Goal: Transaction & Acquisition: Purchase product/service

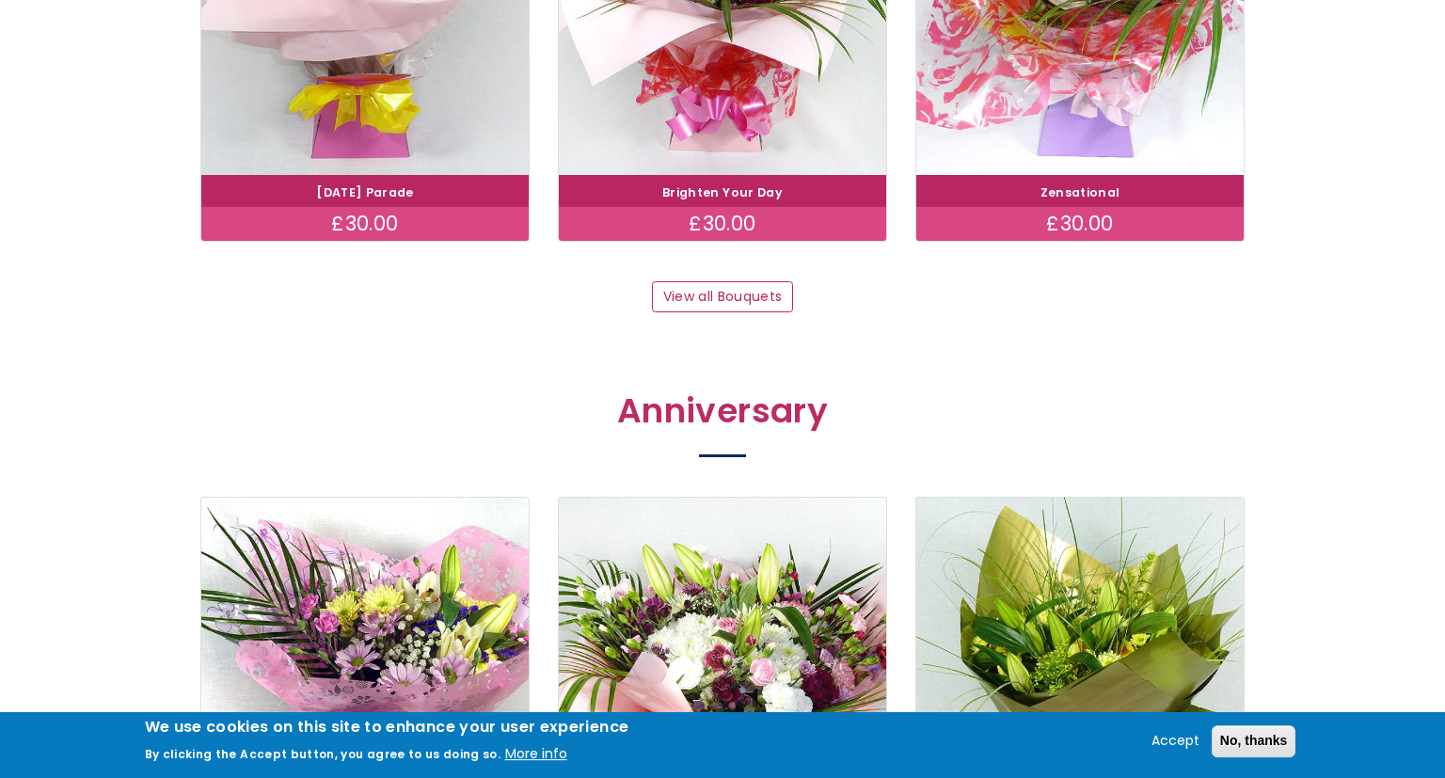
scroll to position [2021, 0]
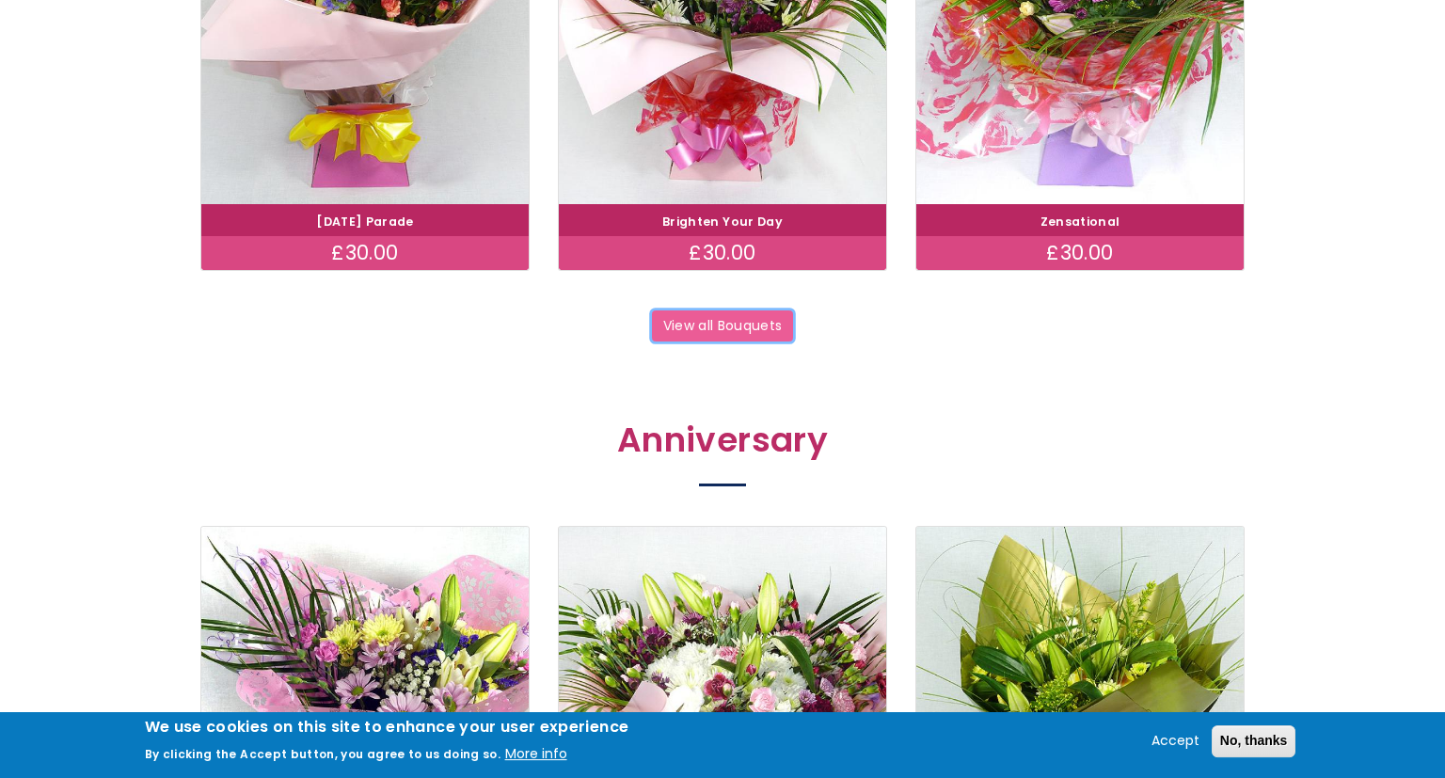
click at [749, 330] on link "View all Bouquets" at bounding box center [722, 326] width 141 height 32
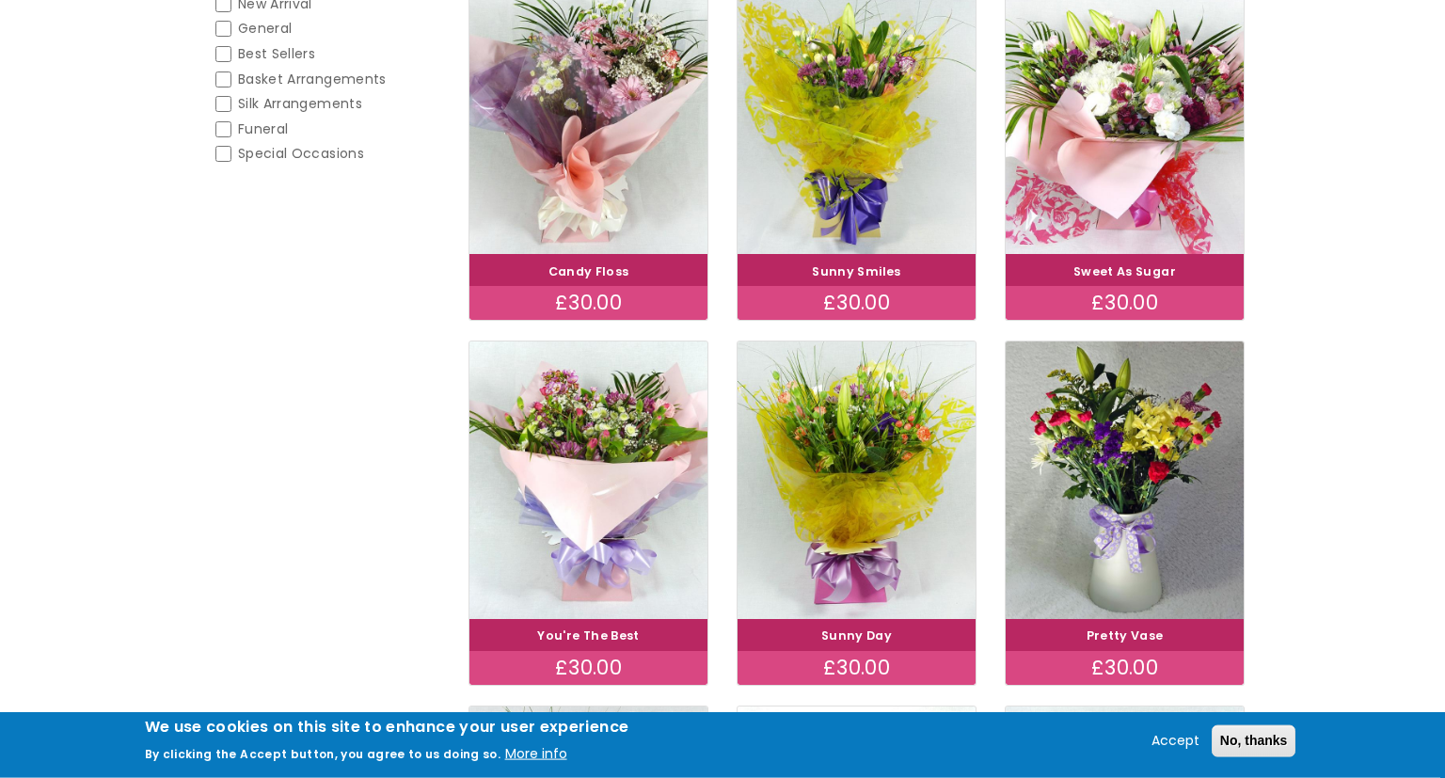
scroll to position [406, 0]
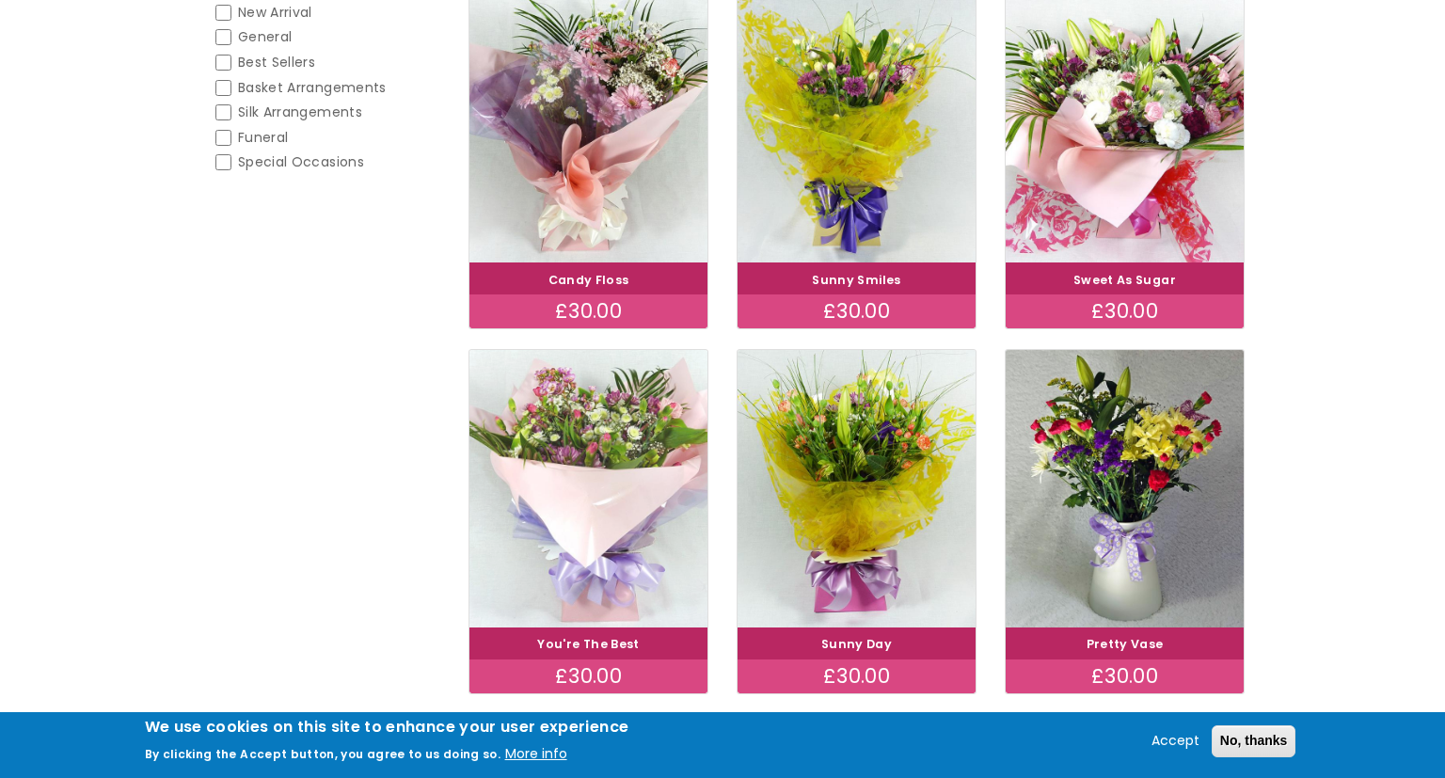
click at [615, 440] on img at bounding box center [588, 489] width 267 height 310
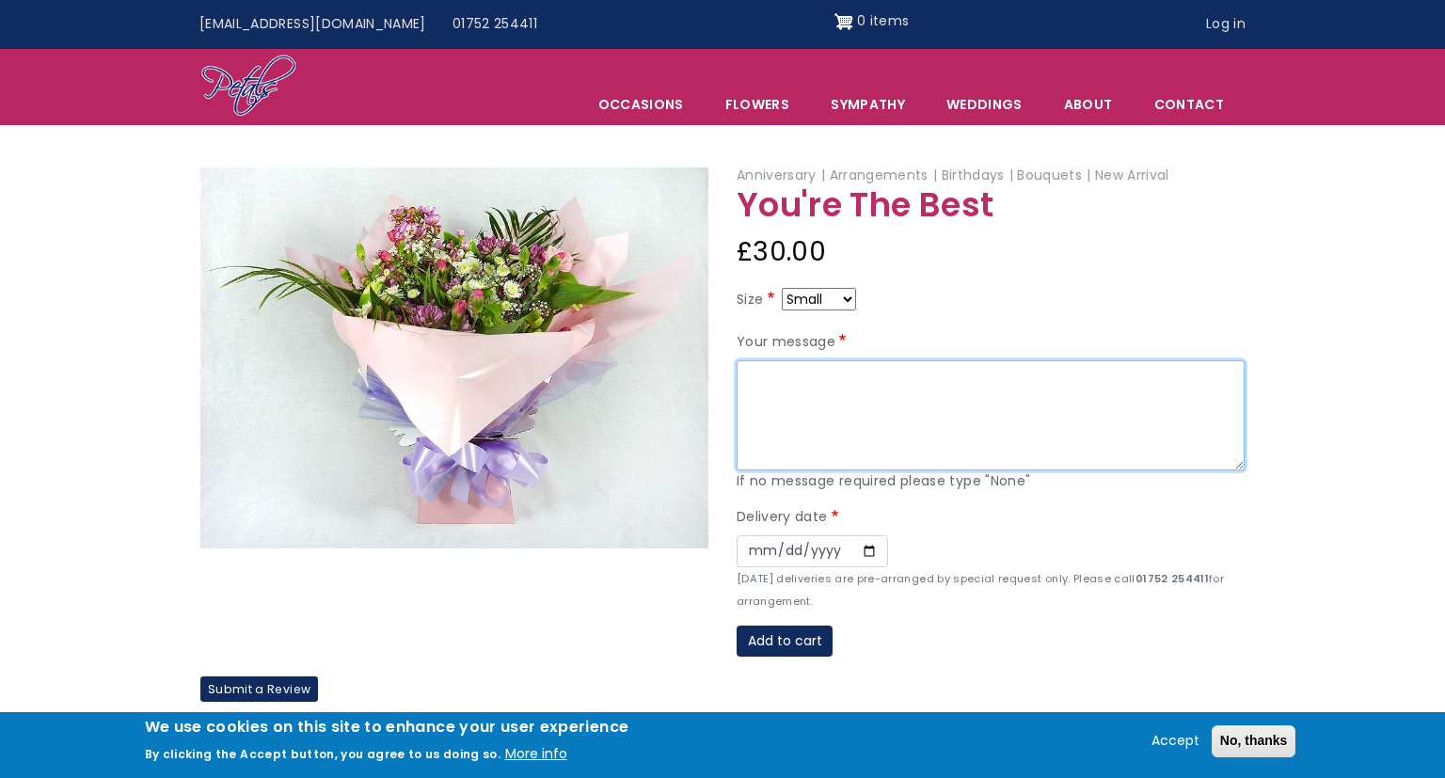
click at [815, 370] on textarea "Your message" at bounding box center [991, 415] width 508 height 111
paste textarea "Kate, a pillar of strength and love so true, In Plymouth's heart, our family's …"
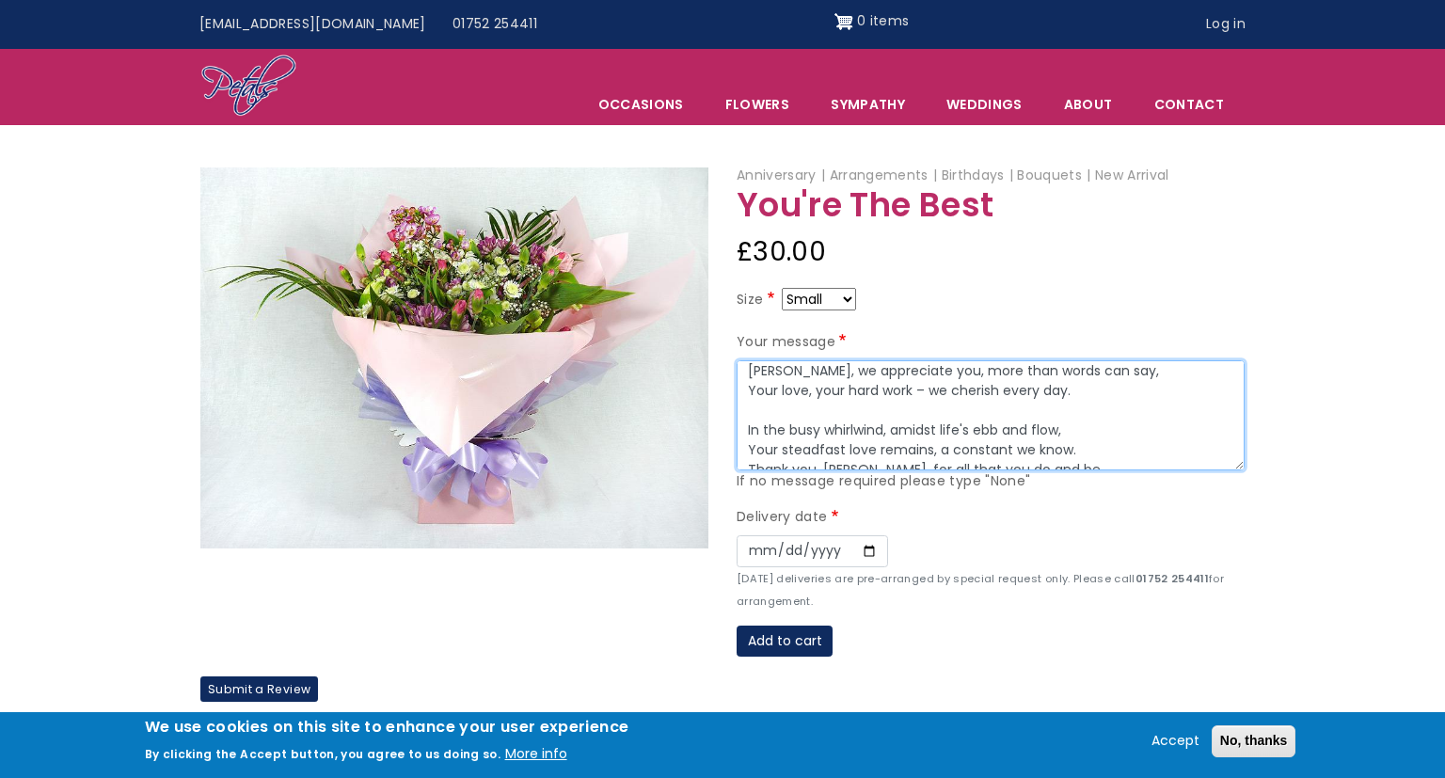
scroll to position [370, 0]
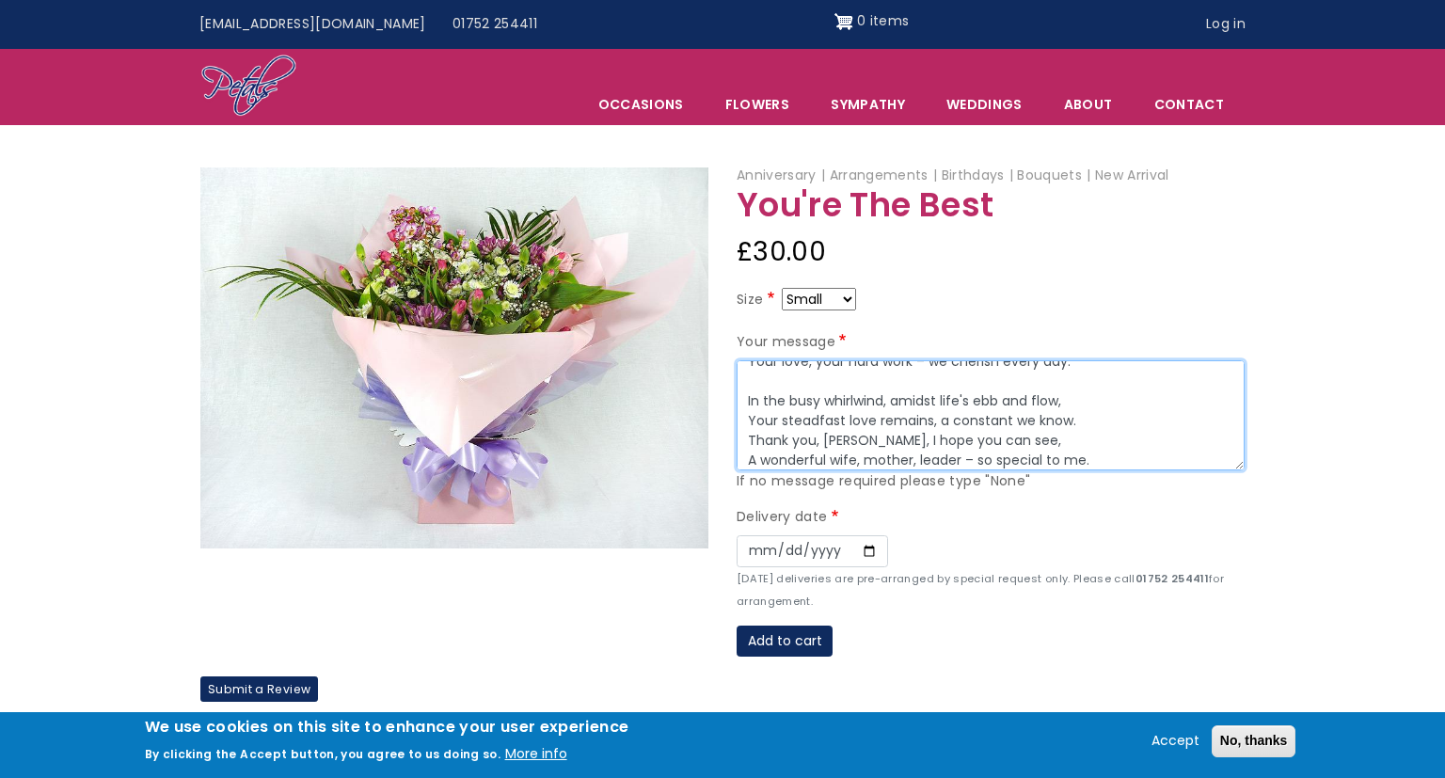
type textarea "Kate, a pillar of strength and love so true, In Plymouth's heart, our family's …"
click at [864, 550] on input "Date" at bounding box center [812, 551] width 151 height 32
type input "2025-10-27"
click at [1117, 425] on textarea "Kate, a pillar of strength and love so true, In Plymouth's heart, our family's …" at bounding box center [991, 415] width 508 height 111
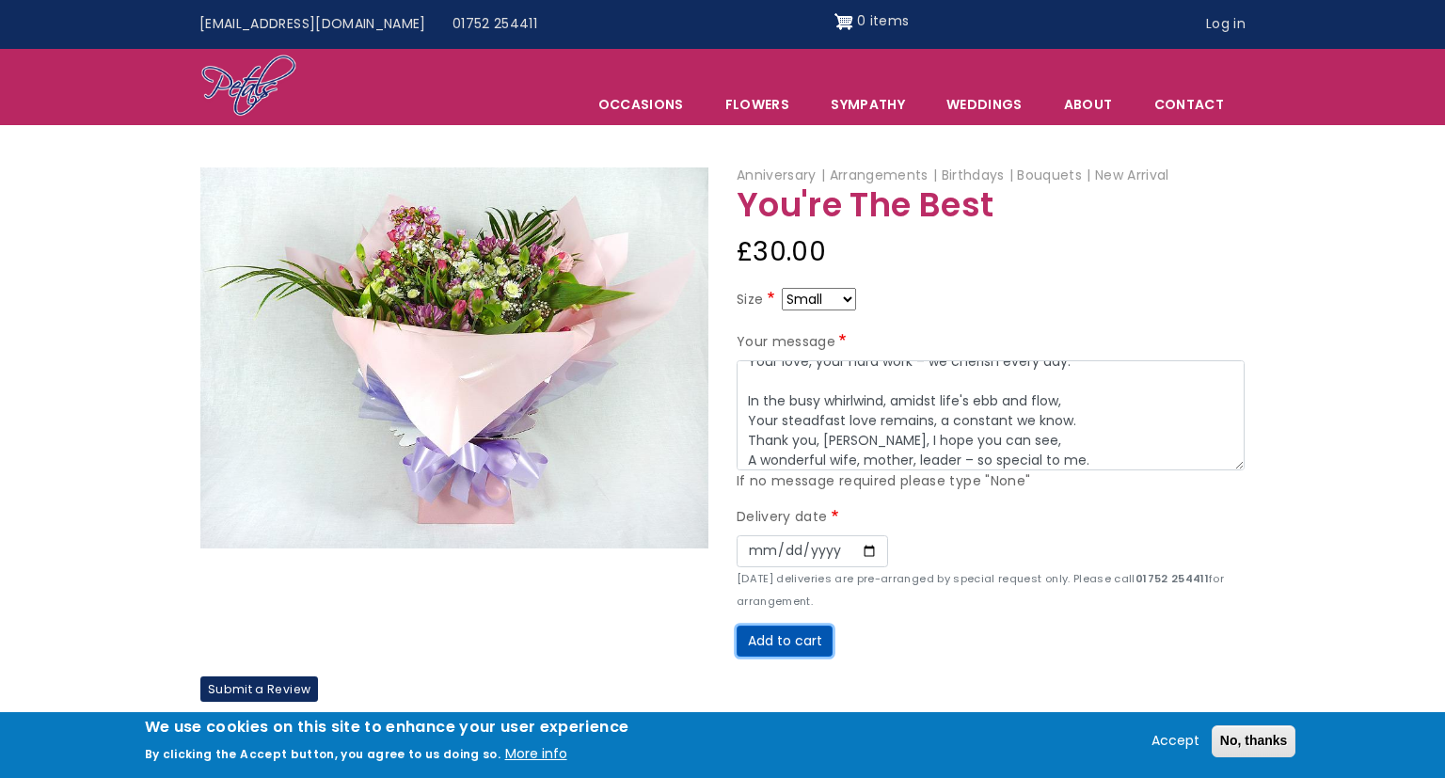
click at [802, 646] on button "Add to cart" at bounding box center [785, 642] width 96 height 32
click at [782, 288] on select "Small Medium Large" at bounding box center [819, 299] width 74 height 23
select select "9"
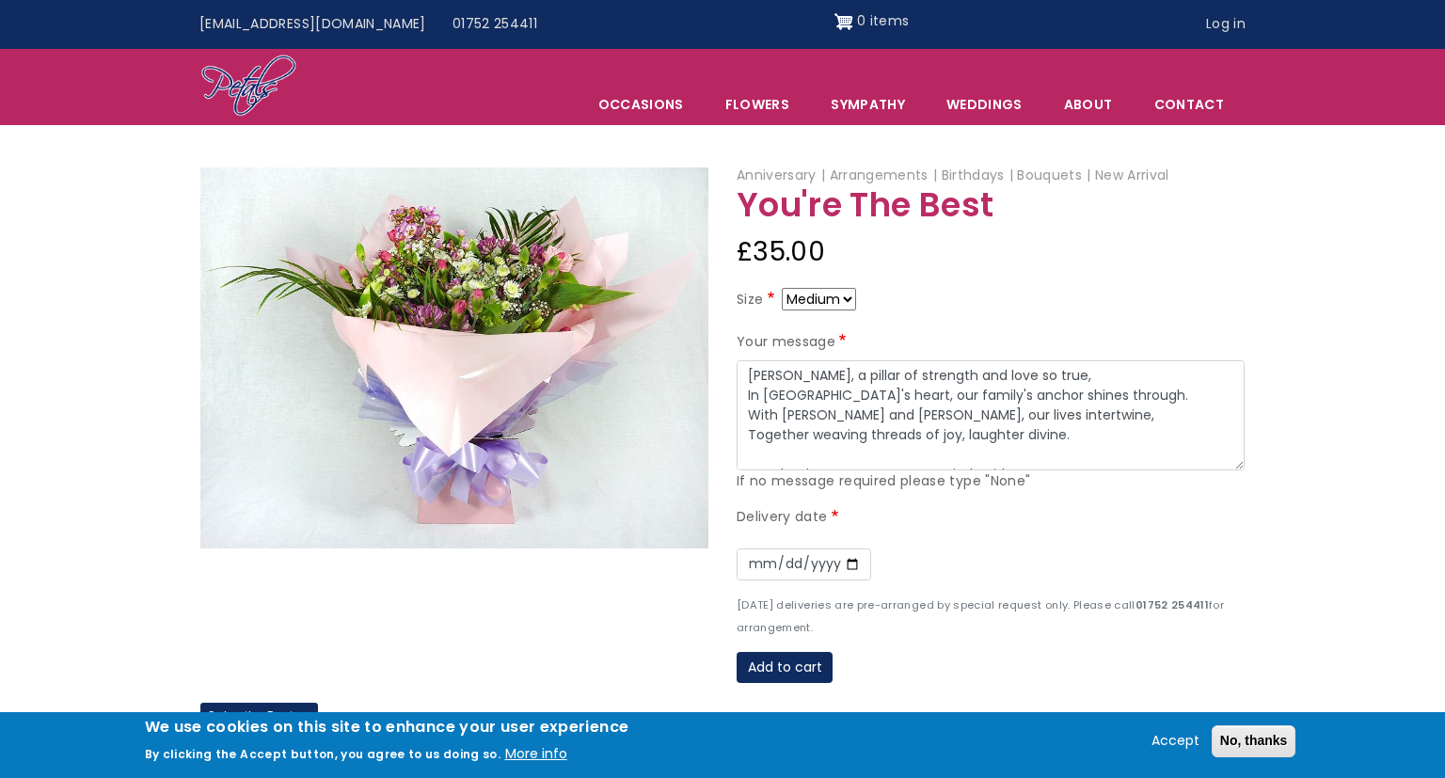
click at [782, 288] on select "Small Medium Large" at bounding box center [819, 299] width 74 height 23
select select "10"
click at [782, 288] on select "Small Medium Large" at bounding box center [819, 299] width 74 height 23
select select "9"
click at [767, 665] on button "Add to cart" at bounding box center [785, 668] width 96 height 32
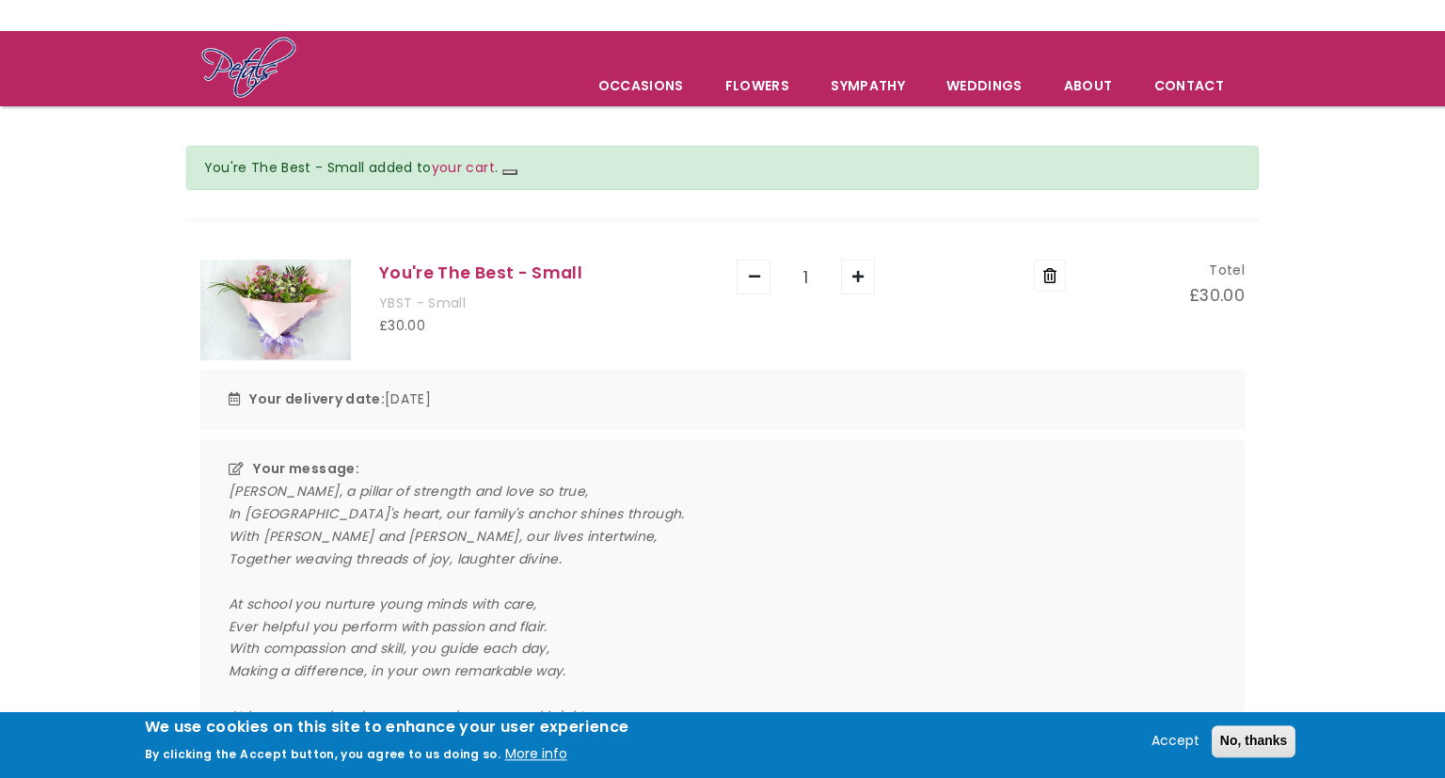
scroll to position [49, 0]
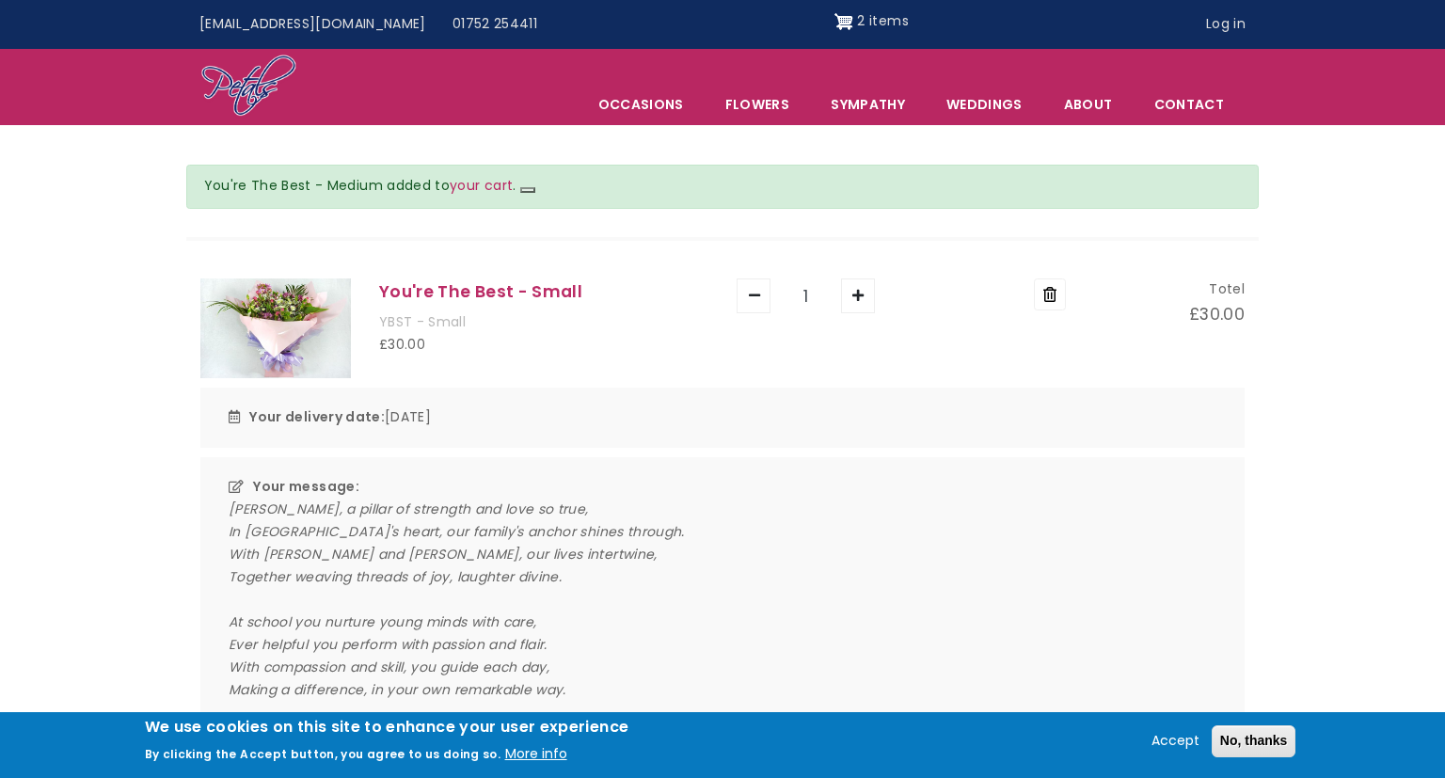
click at [1074, 306] on div "Remove" at bounding box center [990, 328] width 179 height 101
click at [1061, 300] on button "Remove" at bounding box center [1050, 294] width 32 height 32
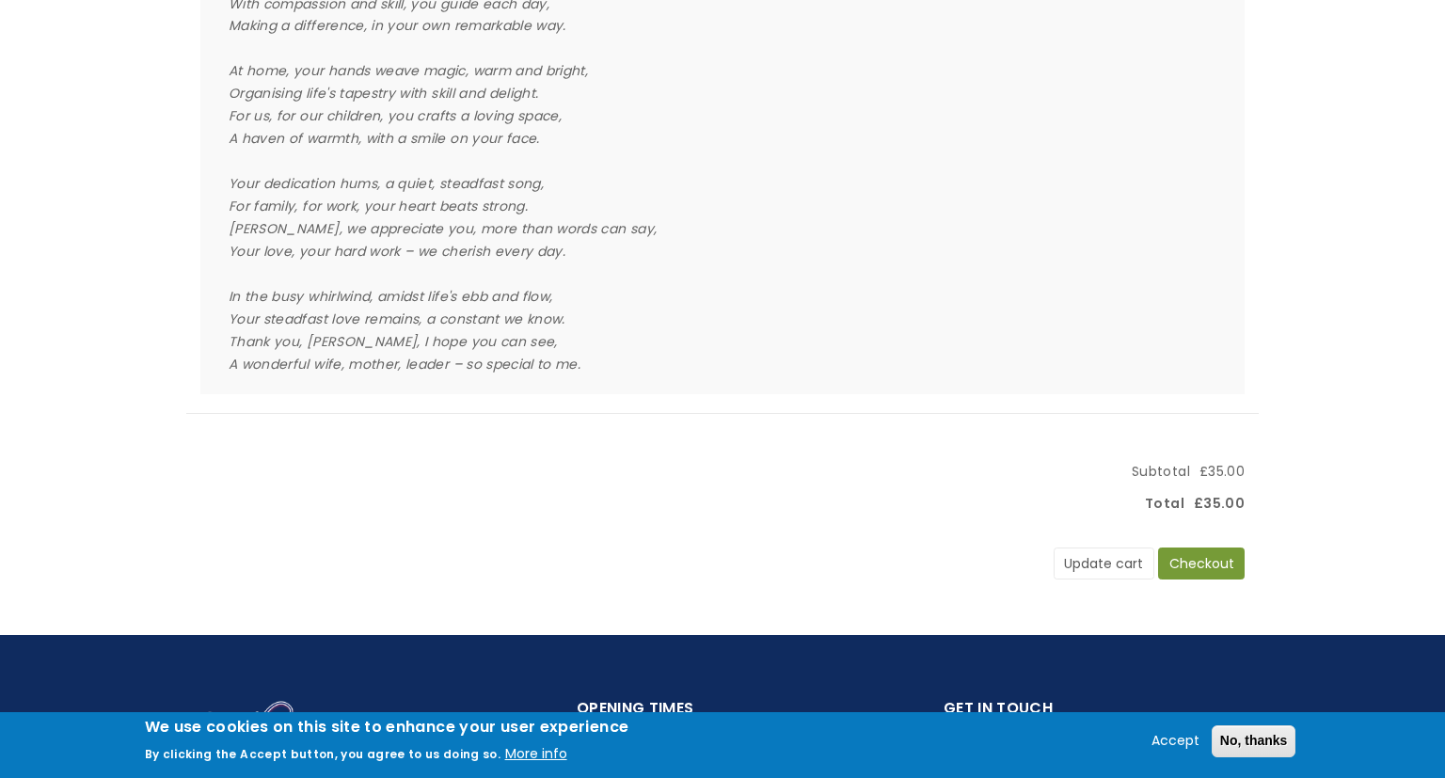
scroll to position [745, 0]
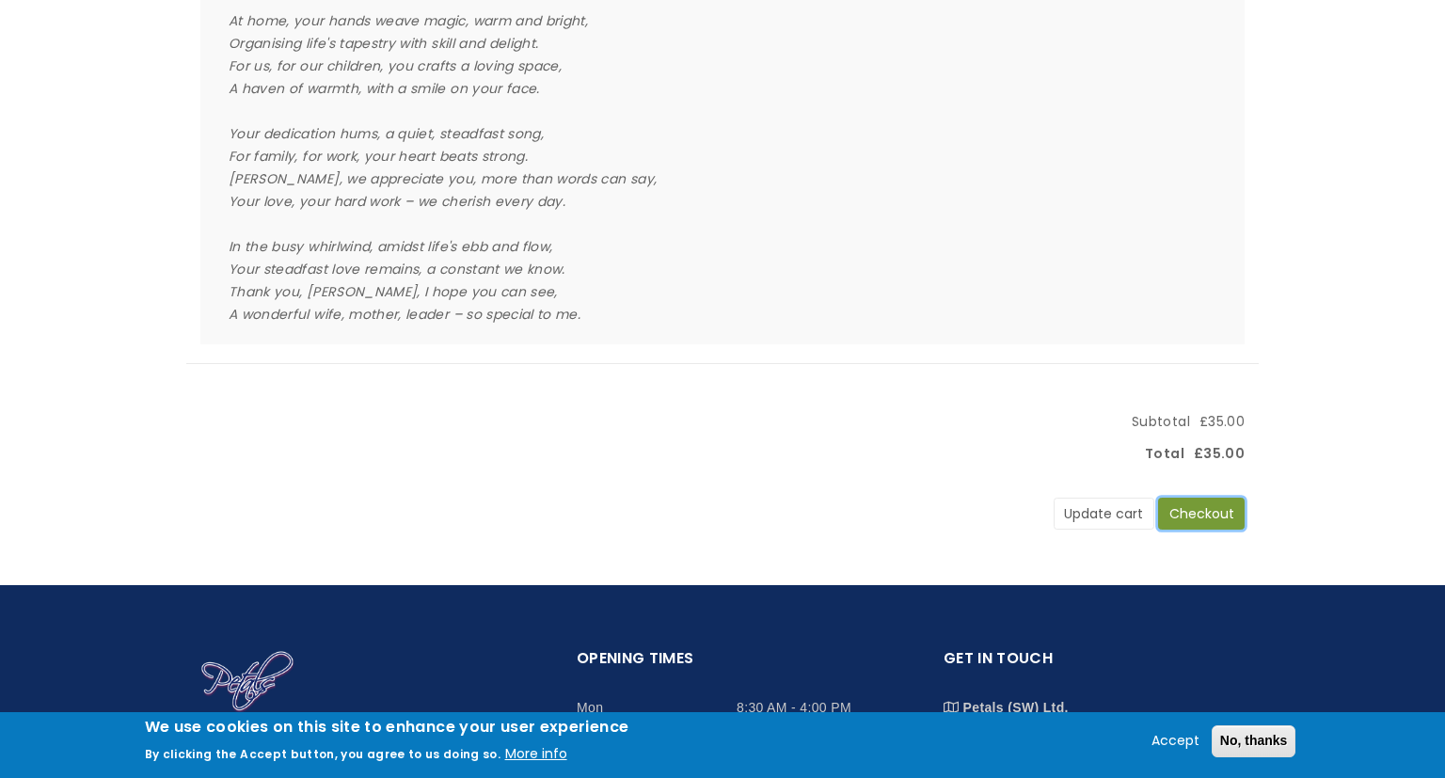
click at [1211, 502] on button "Checkout" at bounding box center [1201, 514] width 87 height 32
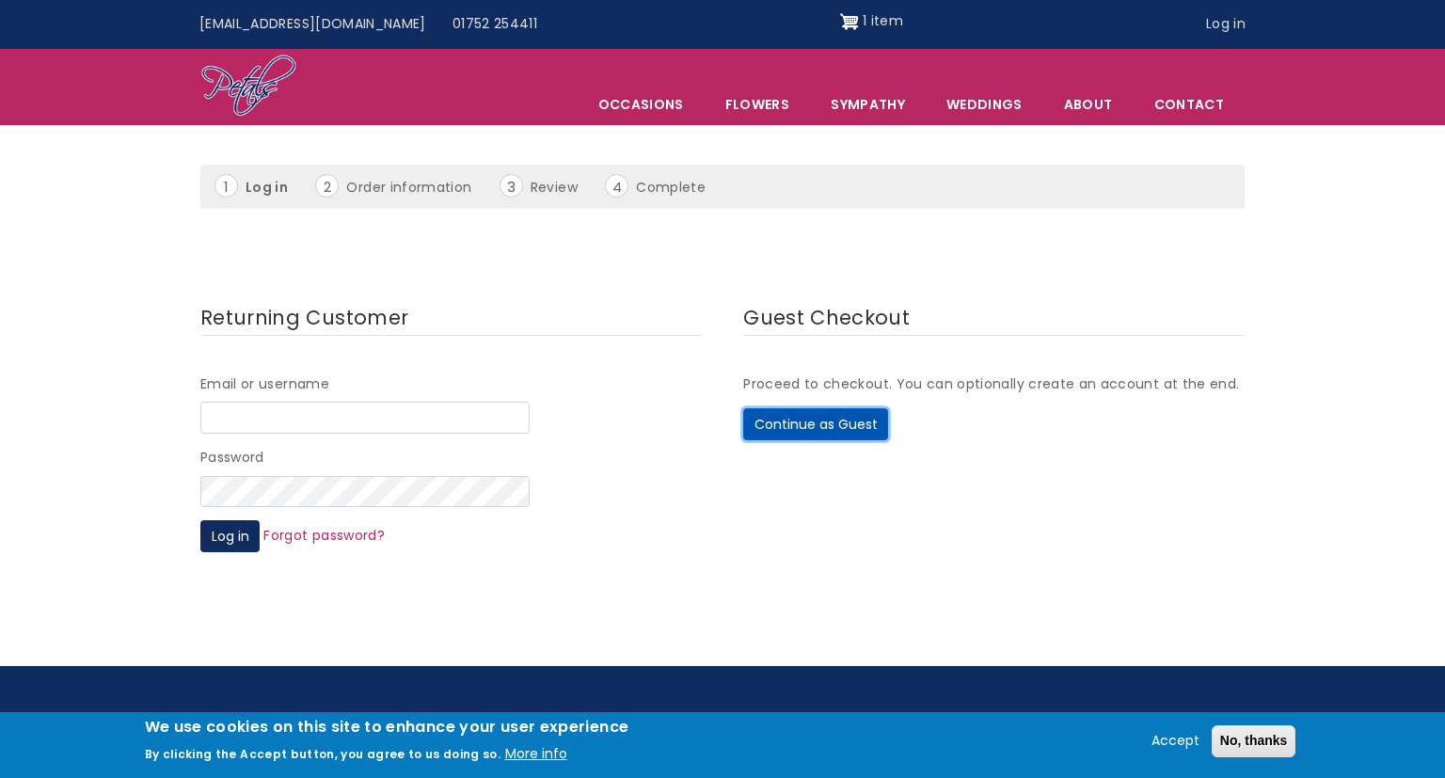
click at [857, 420] on button "Continue as Guest" at bounding box center [815, 424] width 145 height 32
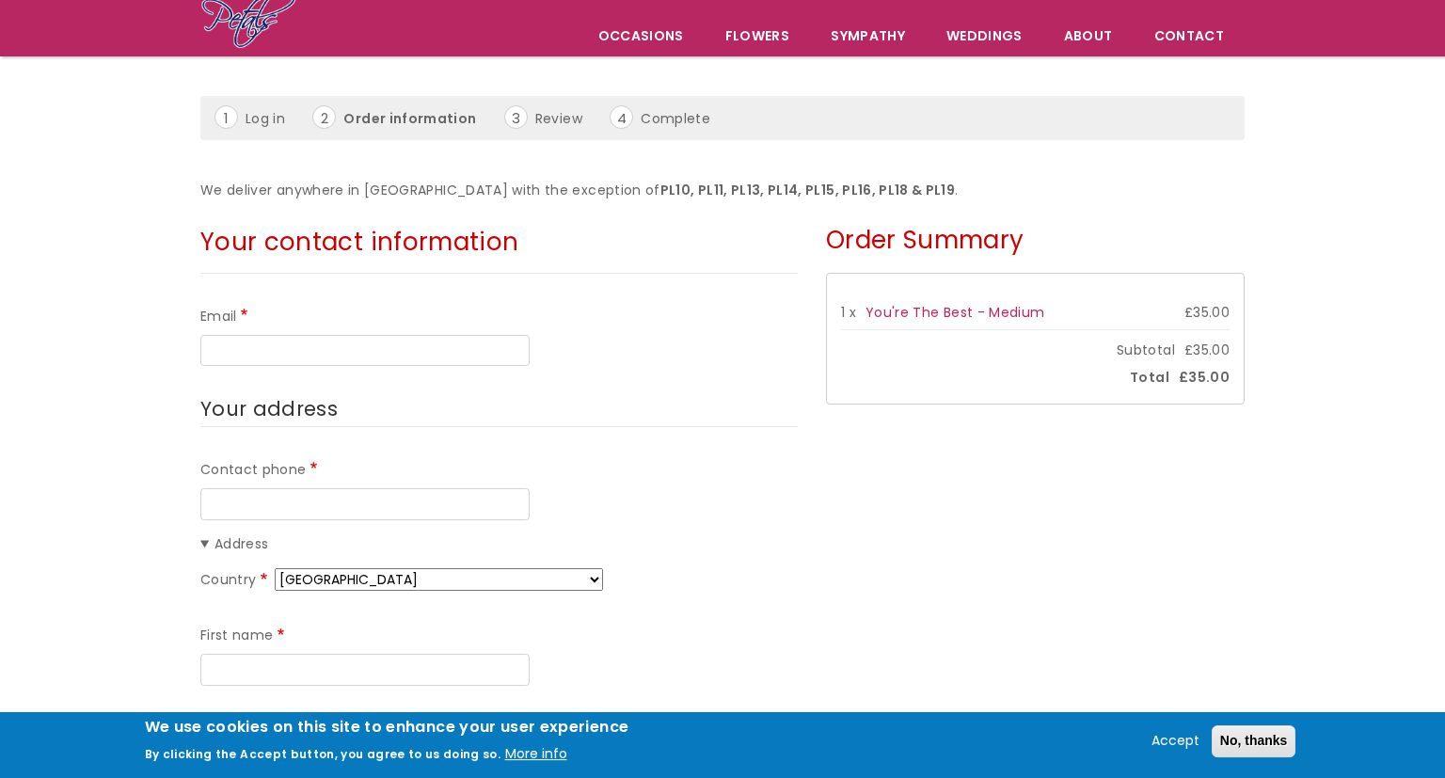
scroll to position [49, 0]
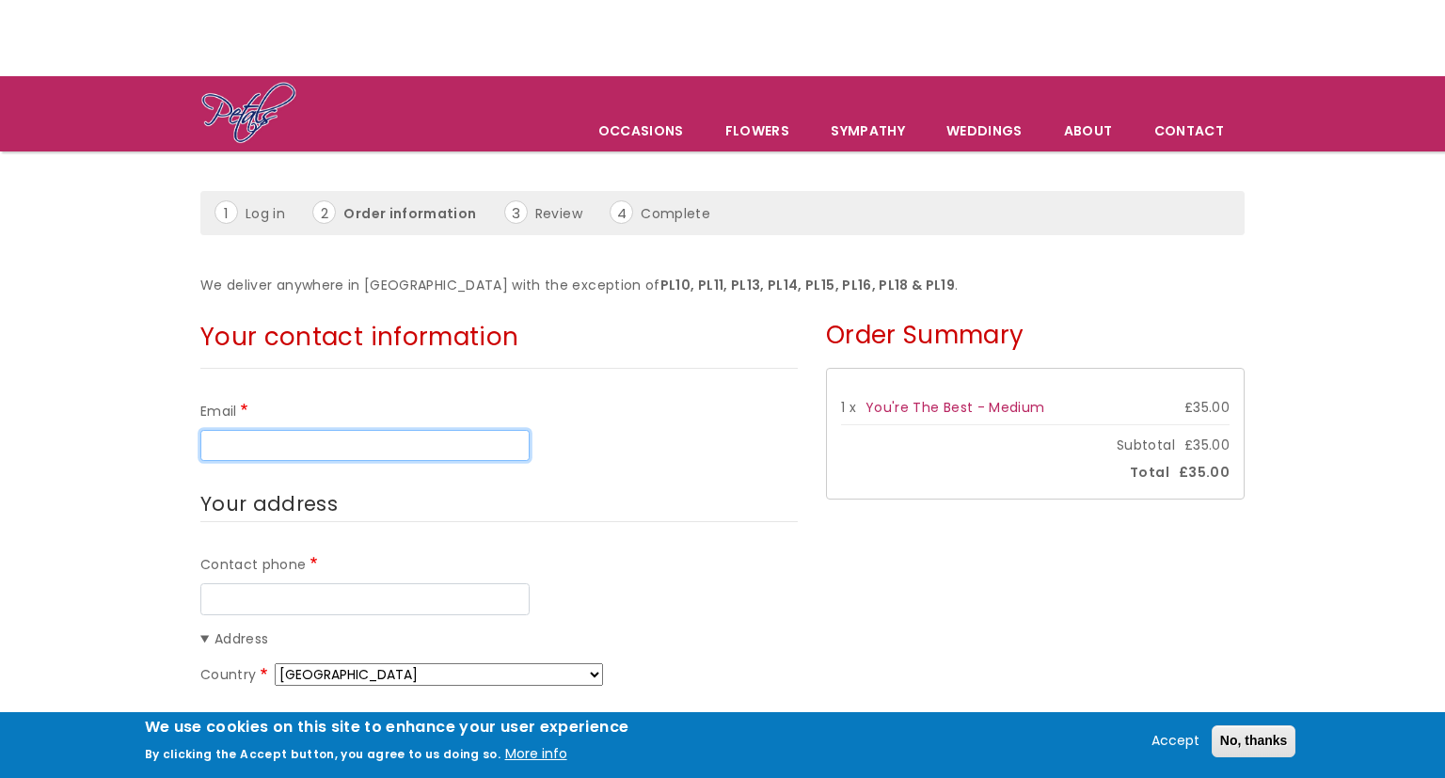
click at [461, 435] on input "Email" at bounding box center [364, 446] width 329 height 32
type input "[EMAIL_ADDRESS][DOMAIN_NAME]"
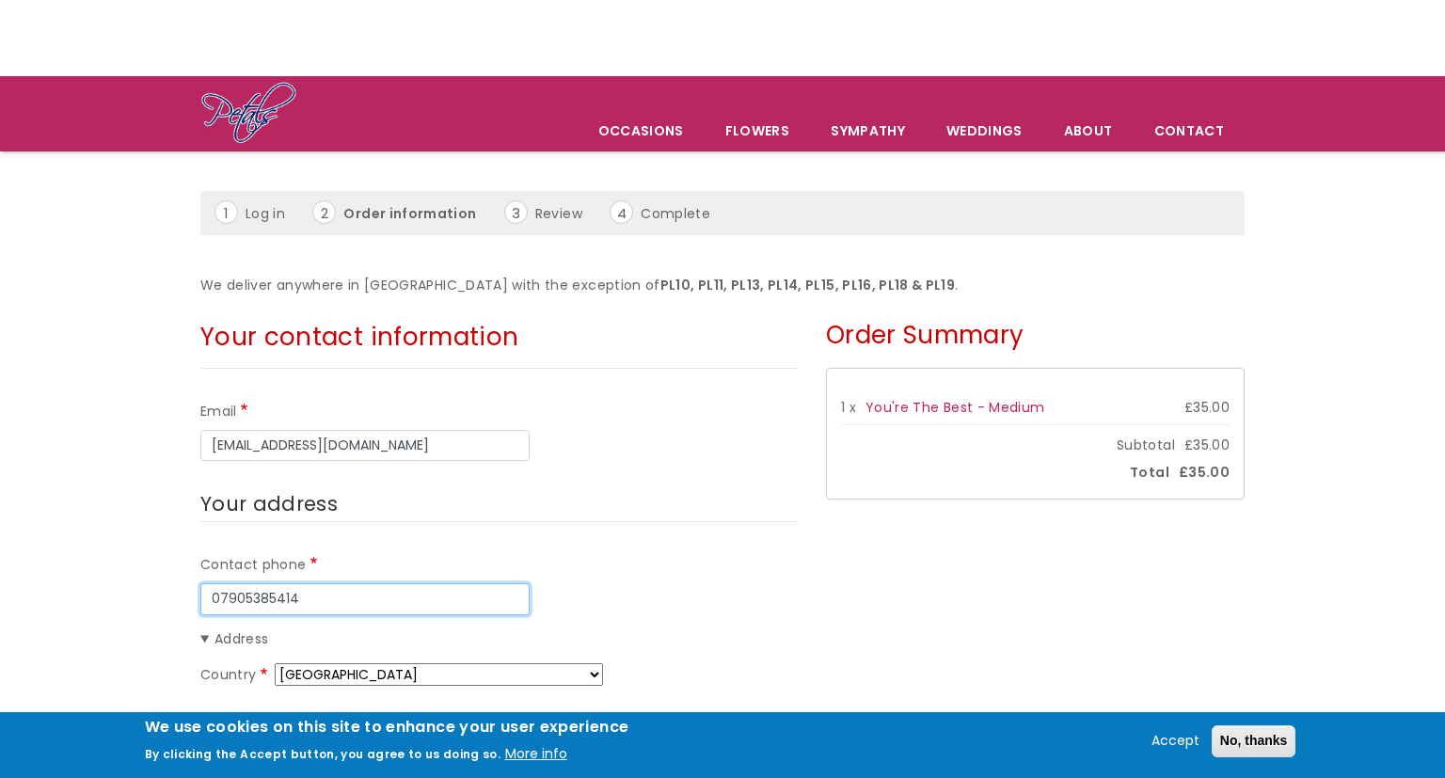
type input "07905385414"
click at [1176, 740] on button "Accept" at bounding box center [1175, 741] width 63 height 23
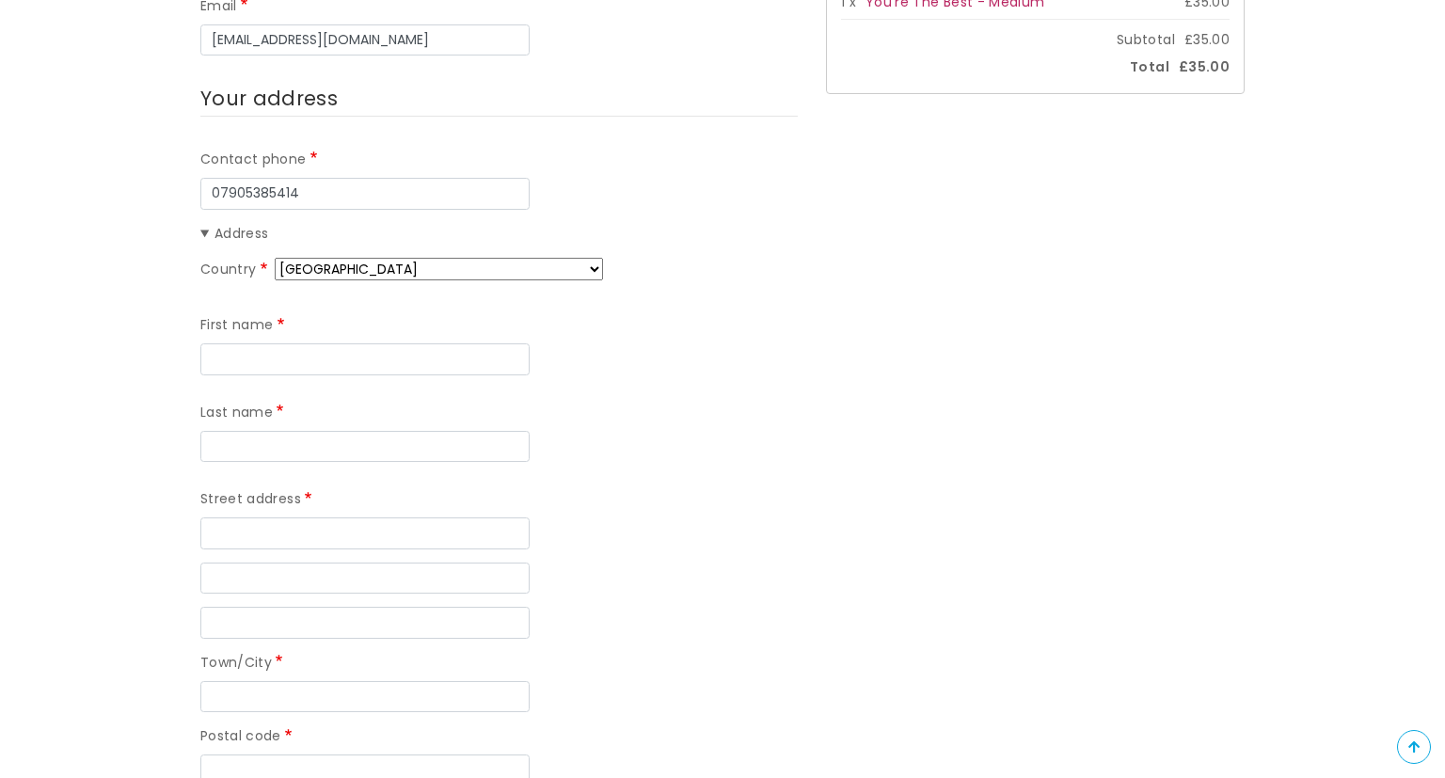
scroll to position [376, 0]
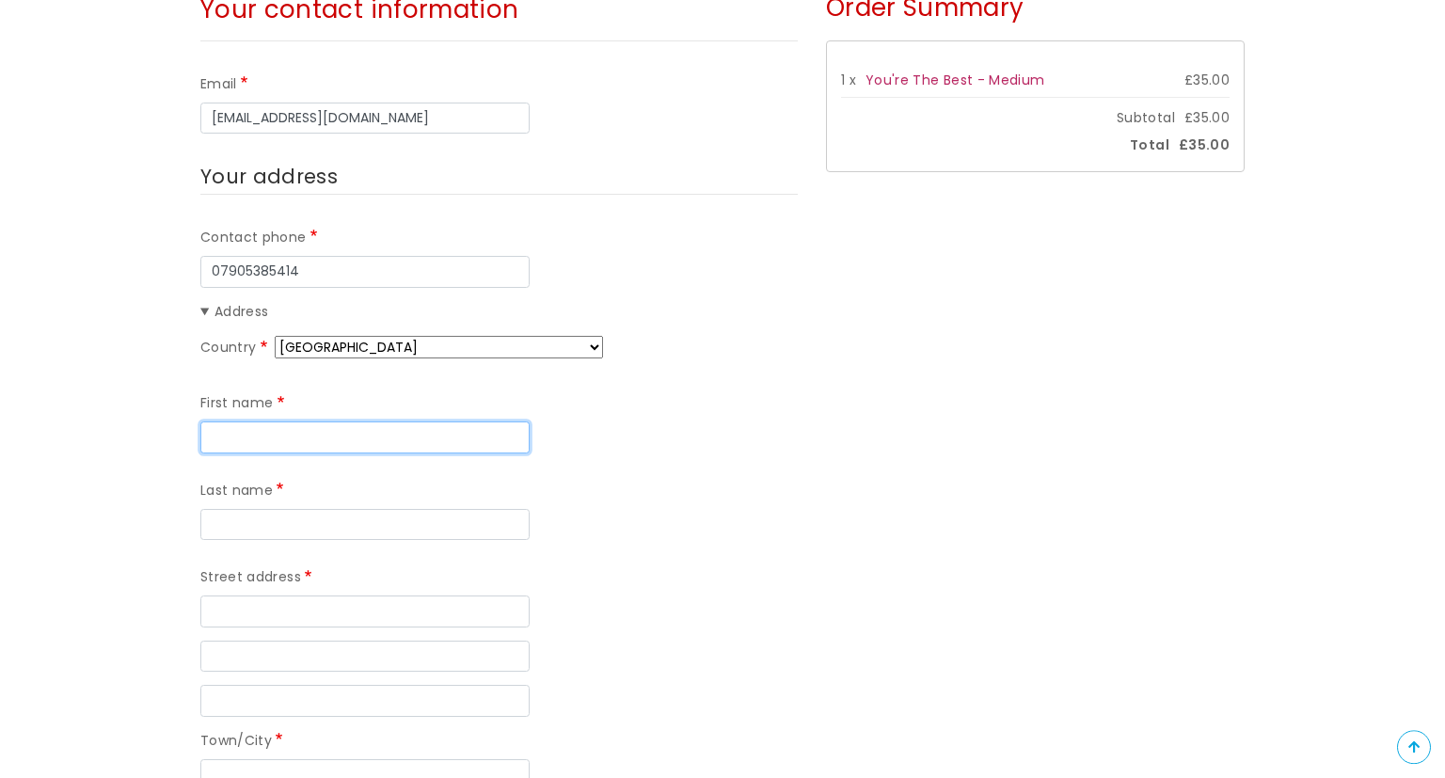
click at [371, 438] on input "First name" at bounding box center [364, 438] width 329 height 32
type input "[PERSON_NAME]"
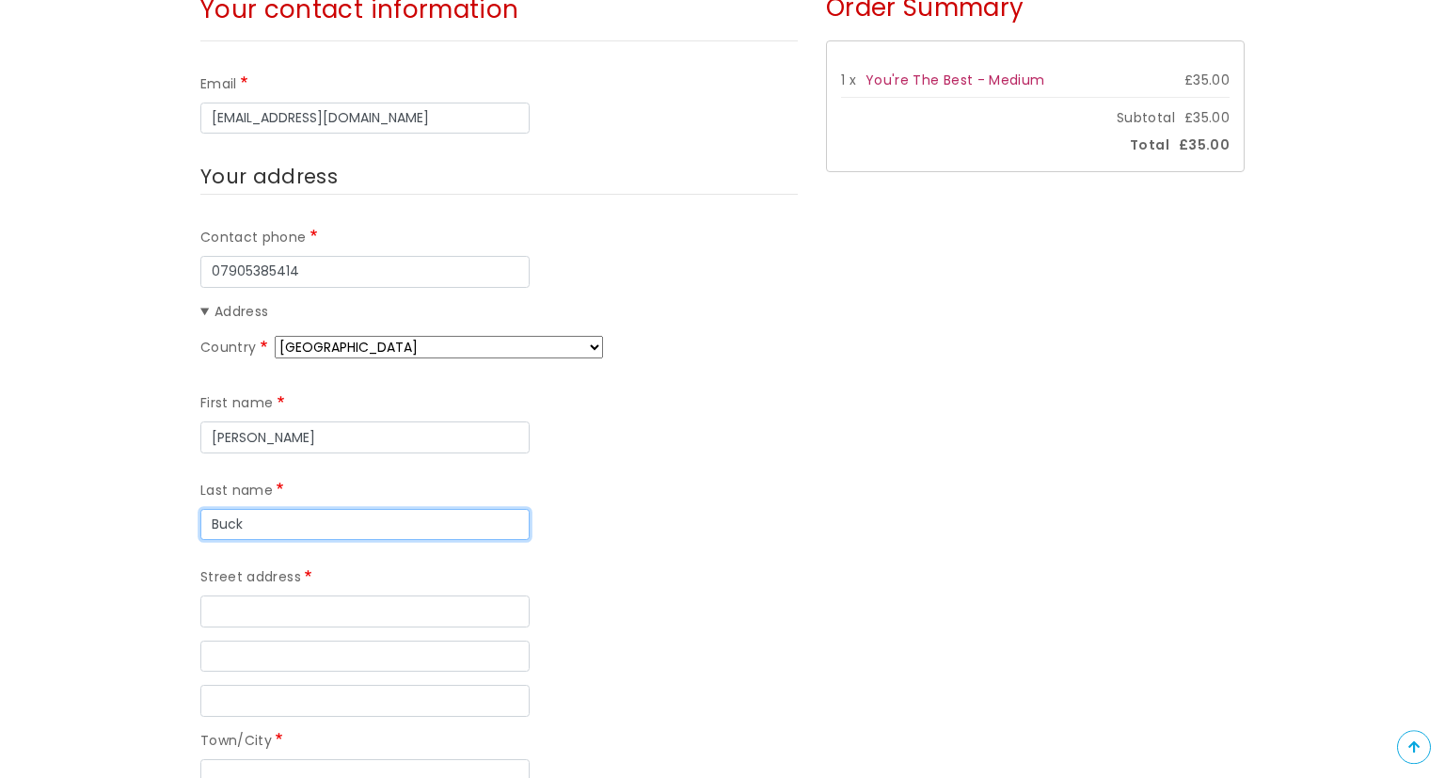
type input "Buck"
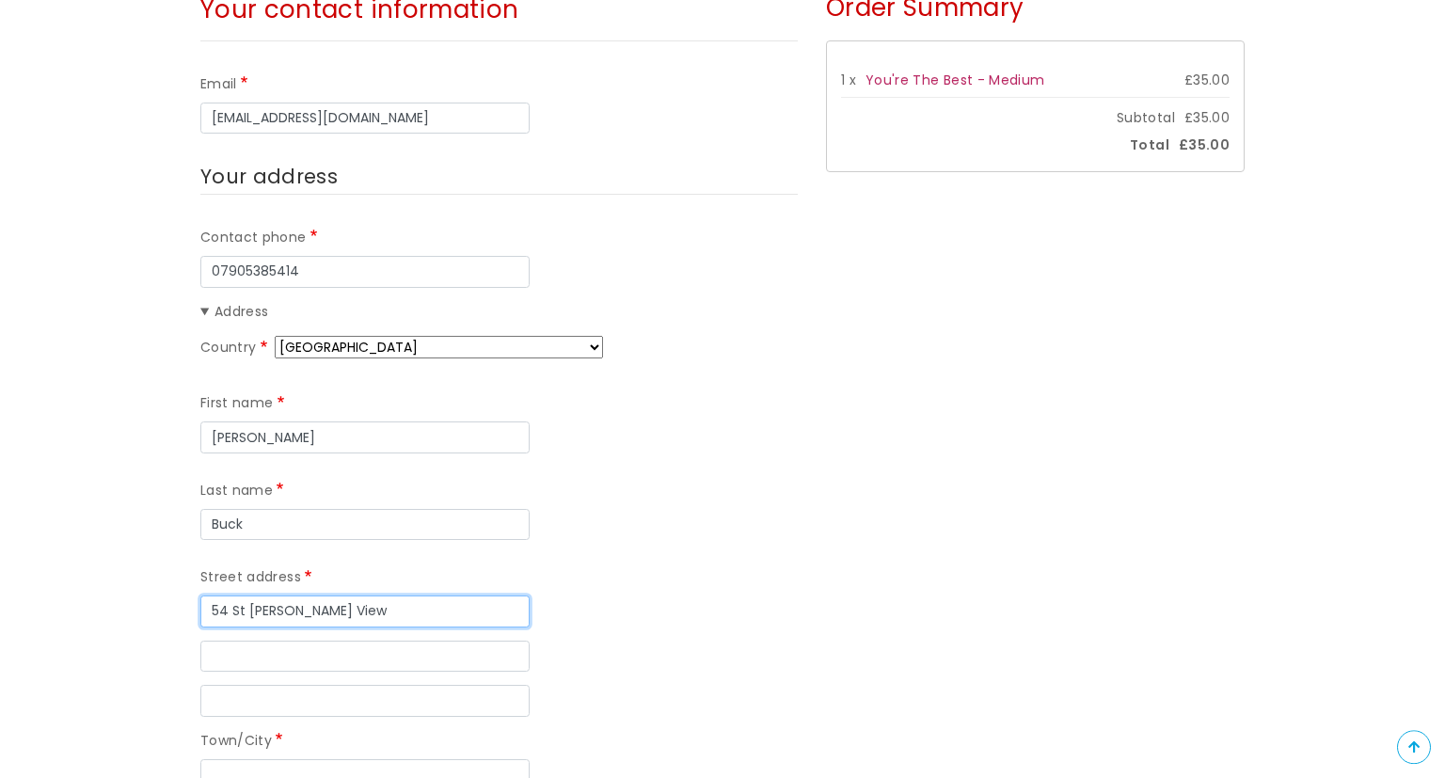
type input "54 St [PERSON_NAME] View"
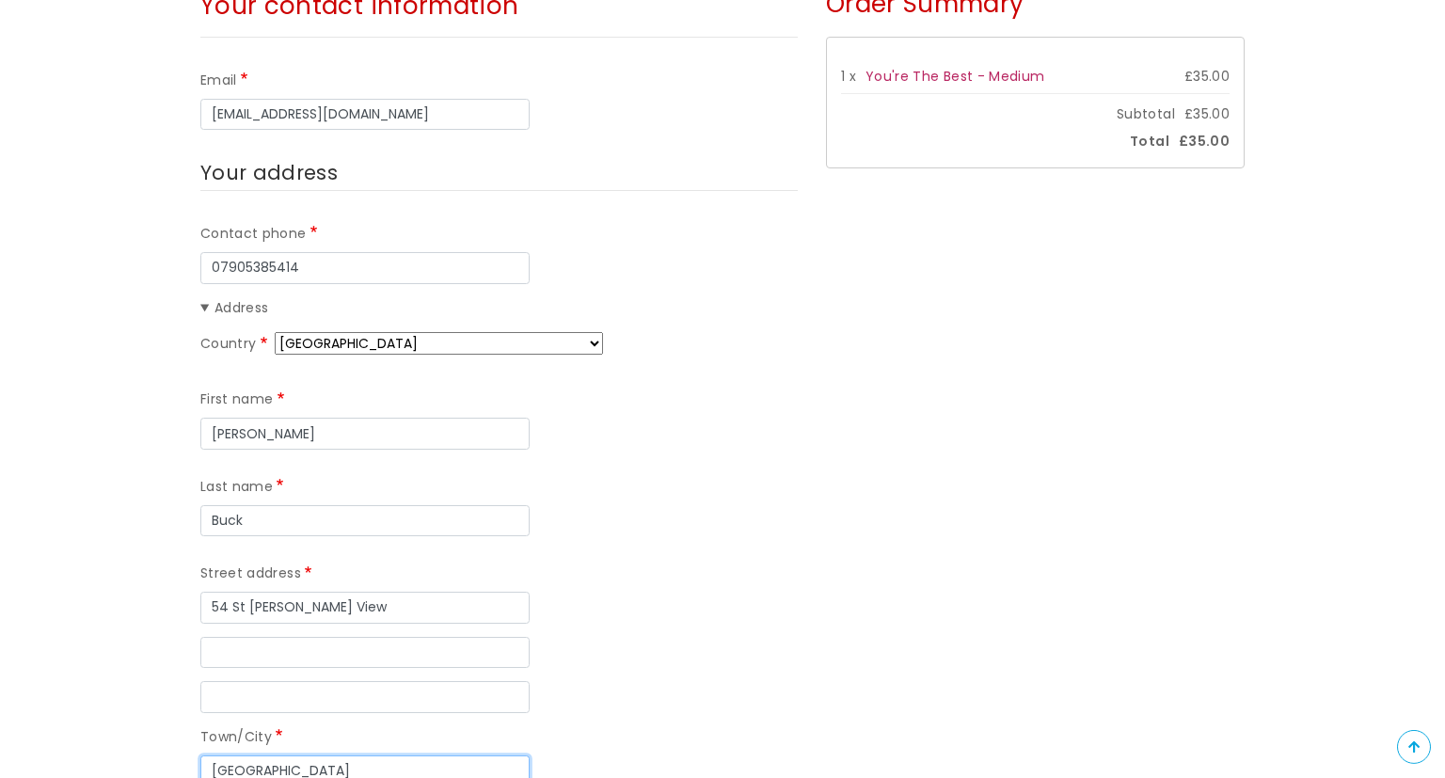
type input "Plymouth"
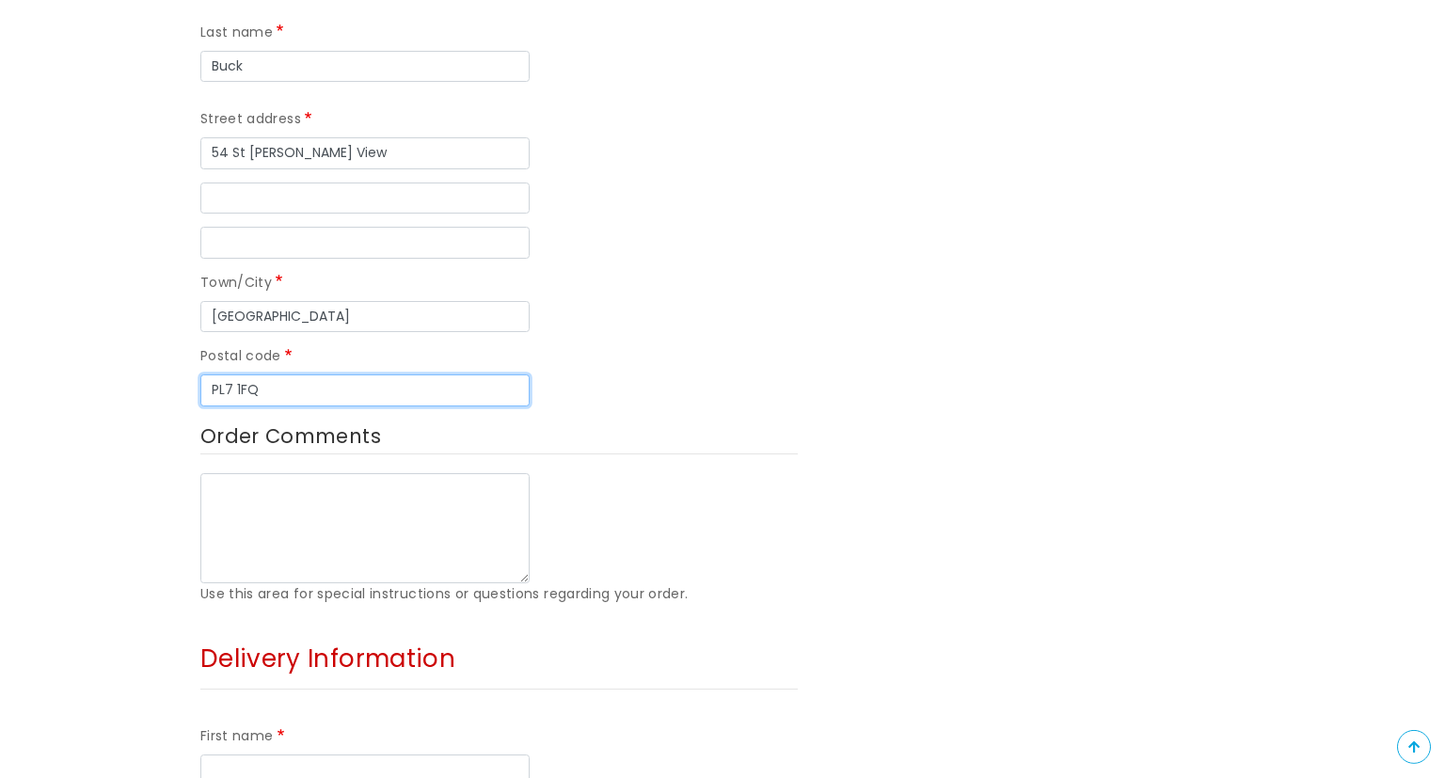
type input "PL7 1FQ"
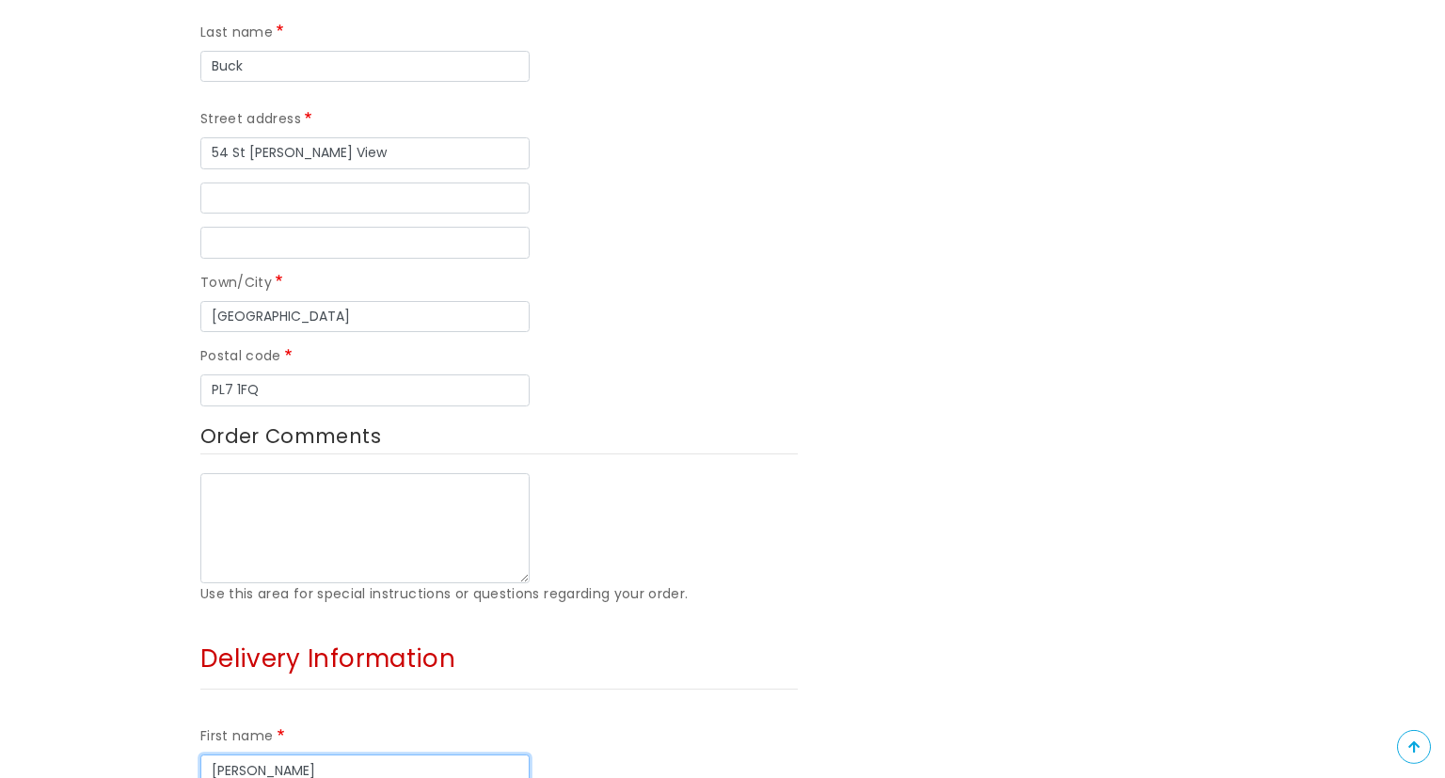
type input "Kate"
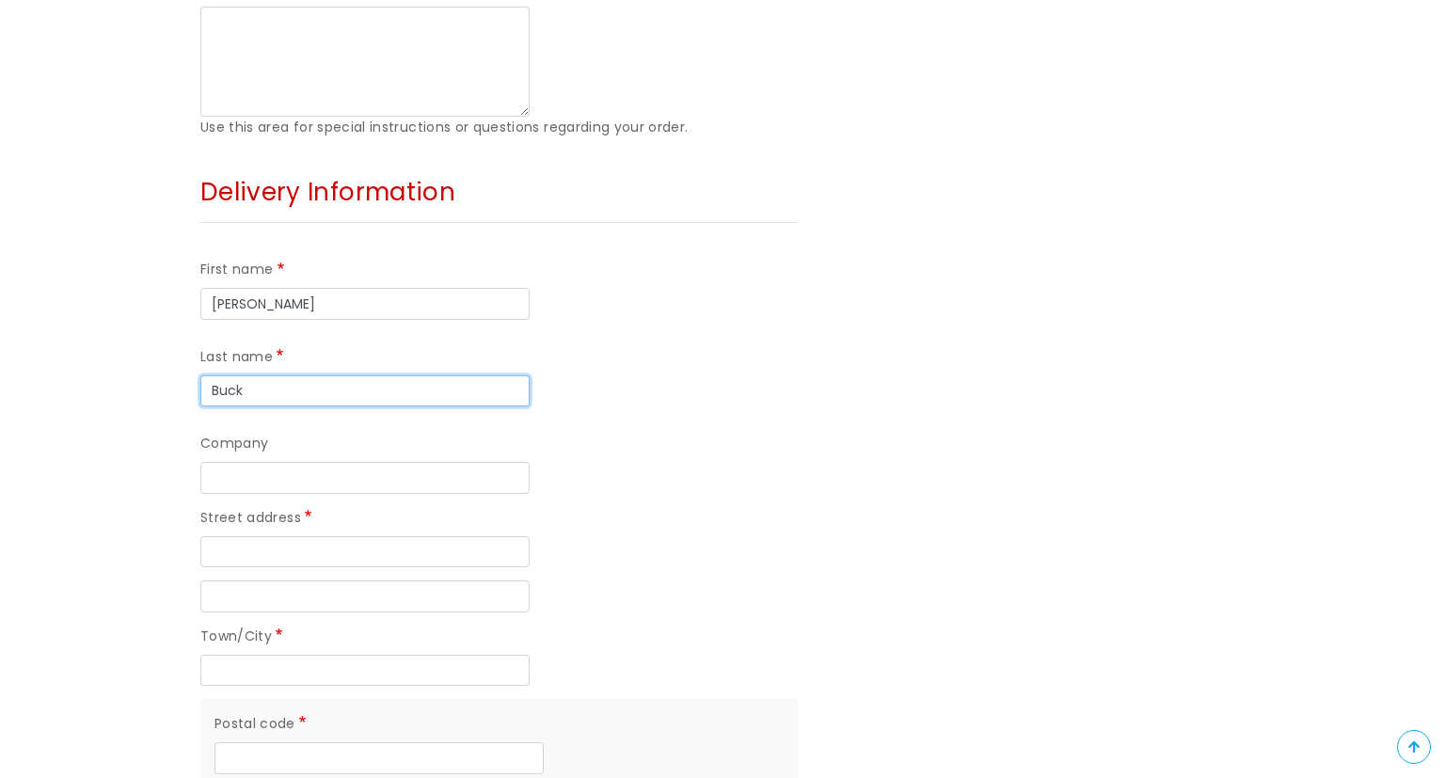
type input "Buck"
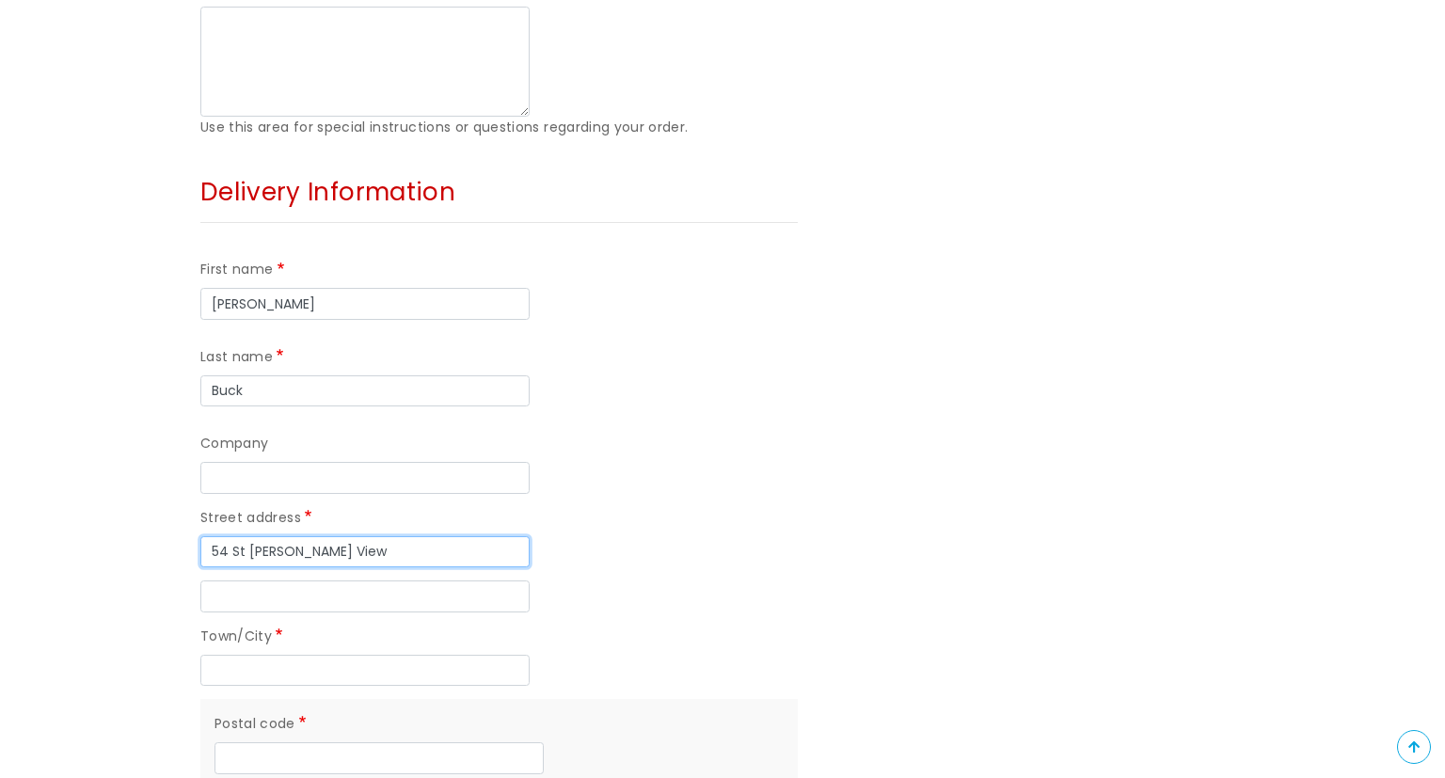
type input "54 St Maurice View"
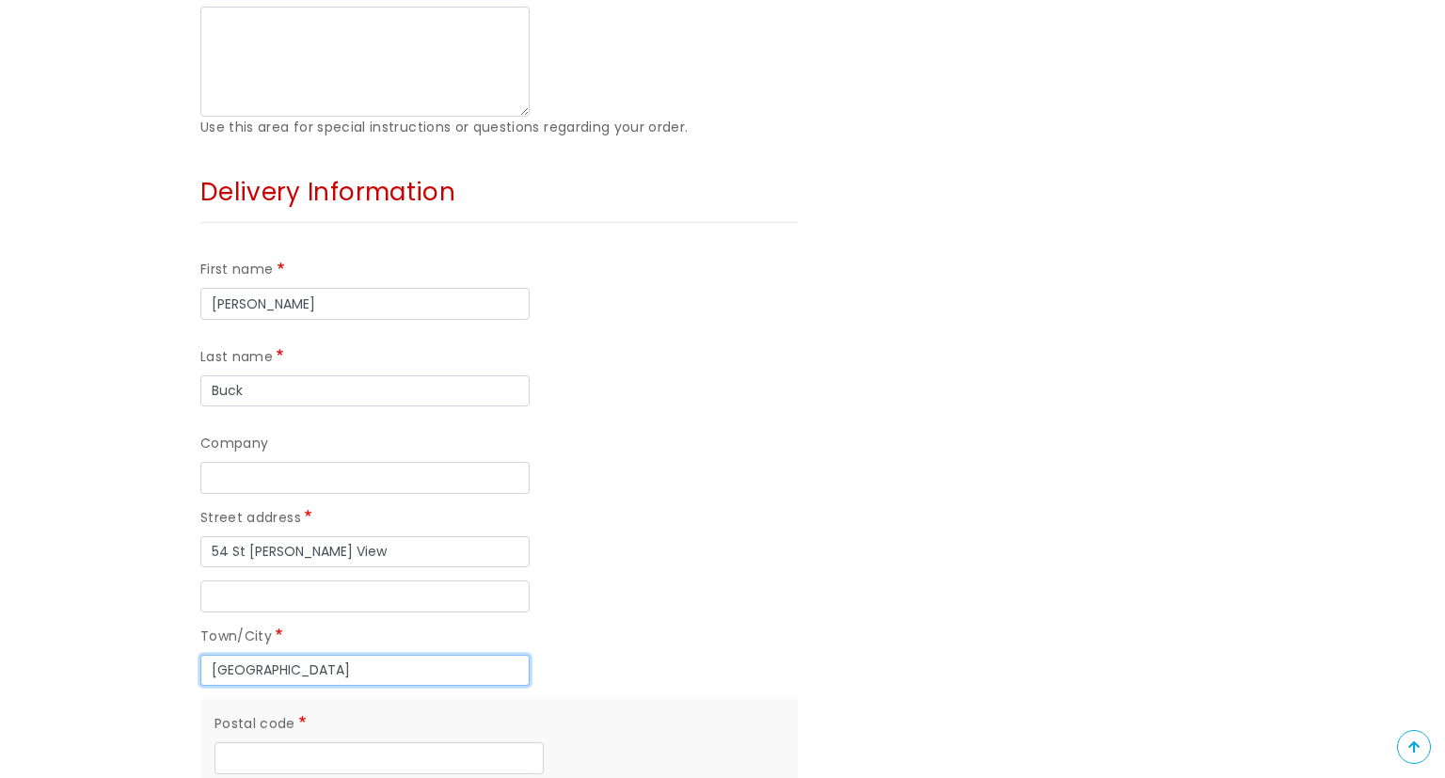
type input "Plymouth"
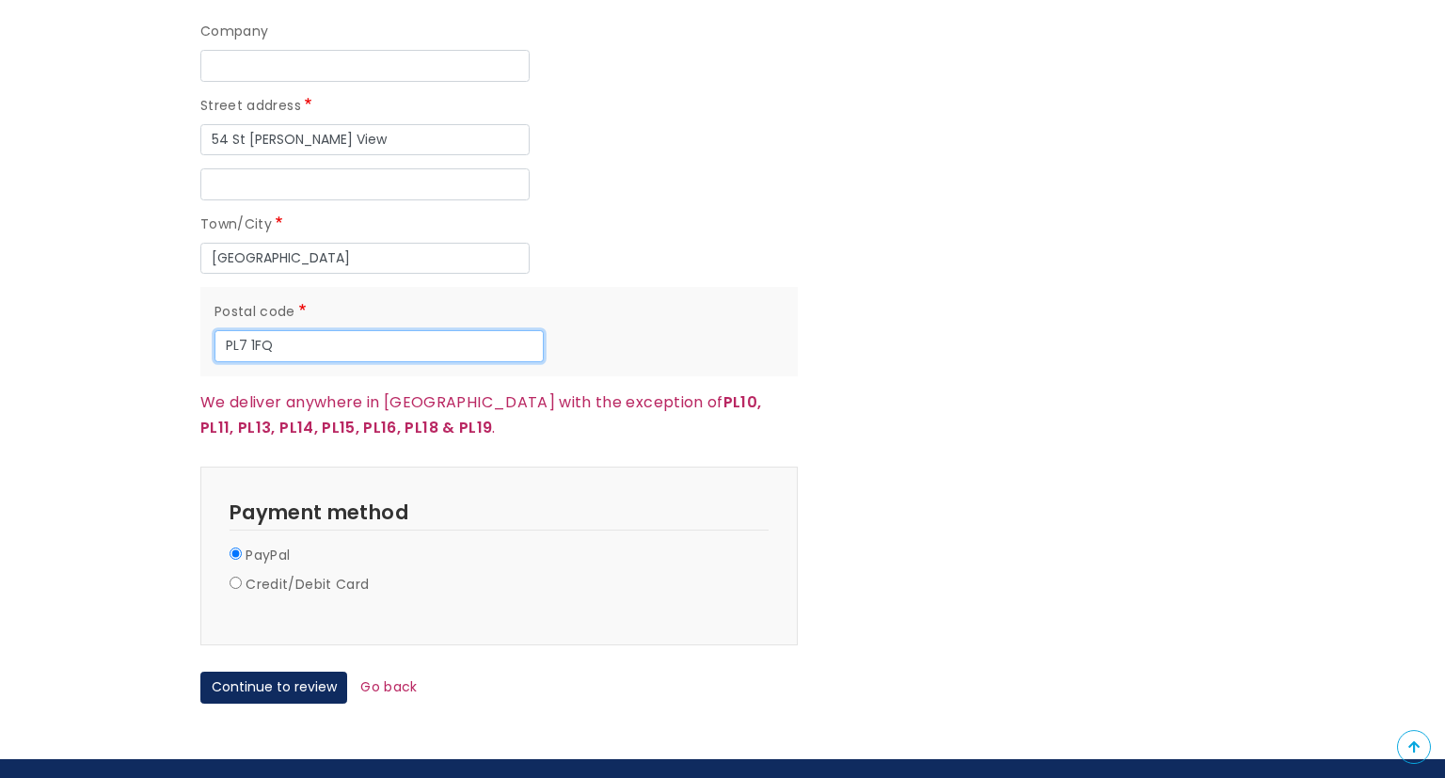
scroll to position [1741, 0]
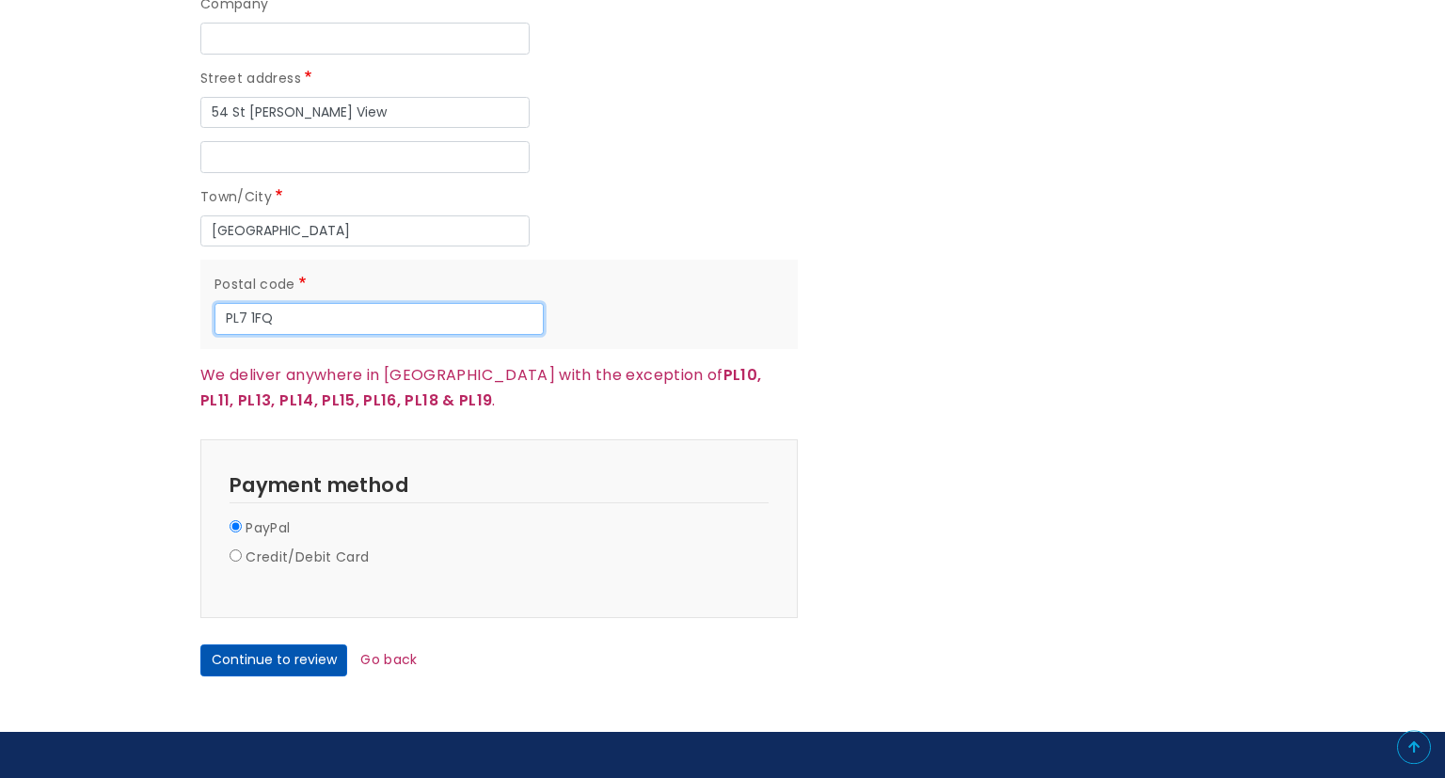
type input "PL7 1FQ"
click at [317, 653] on button "Continue to review" at bounding box center [273, 660] width 147 height 32
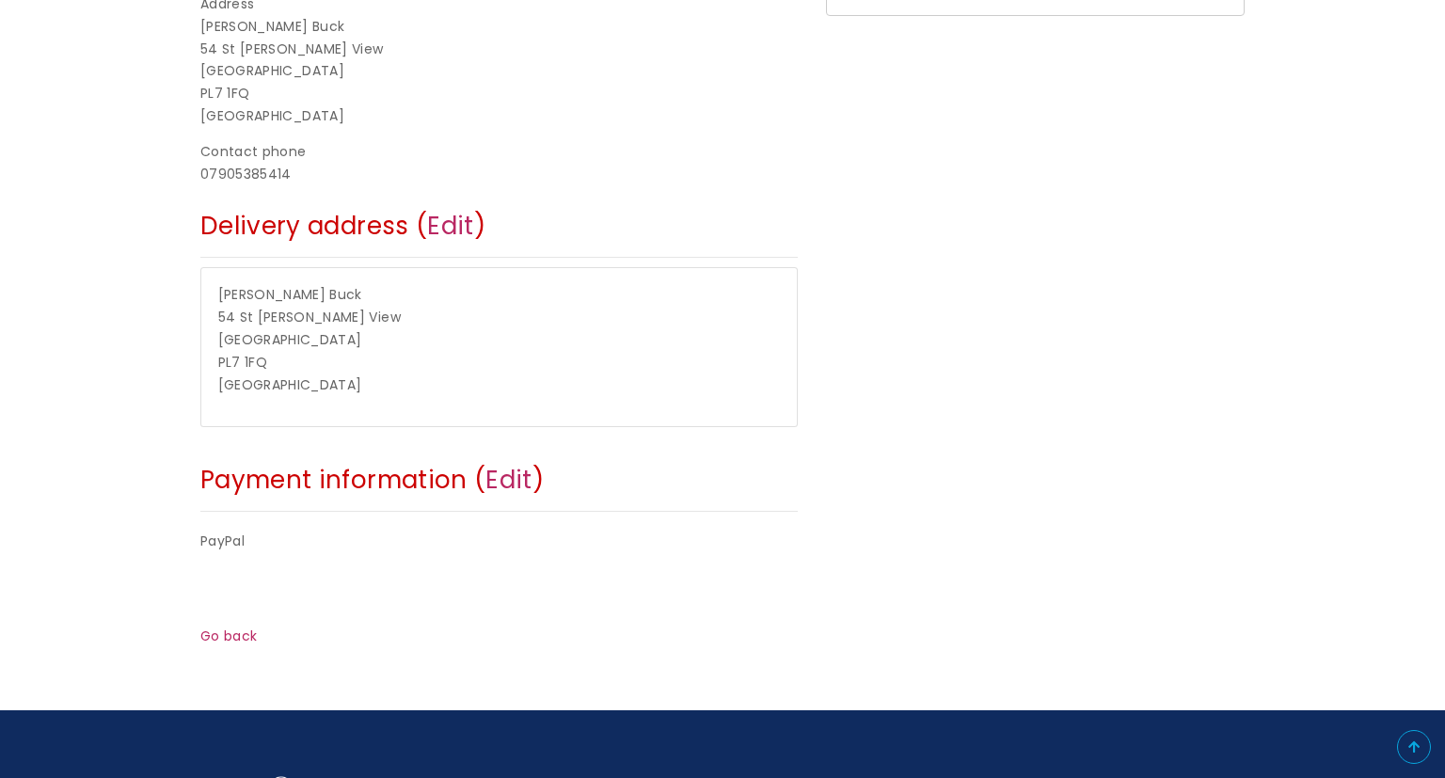
scroll to position [546, 0]
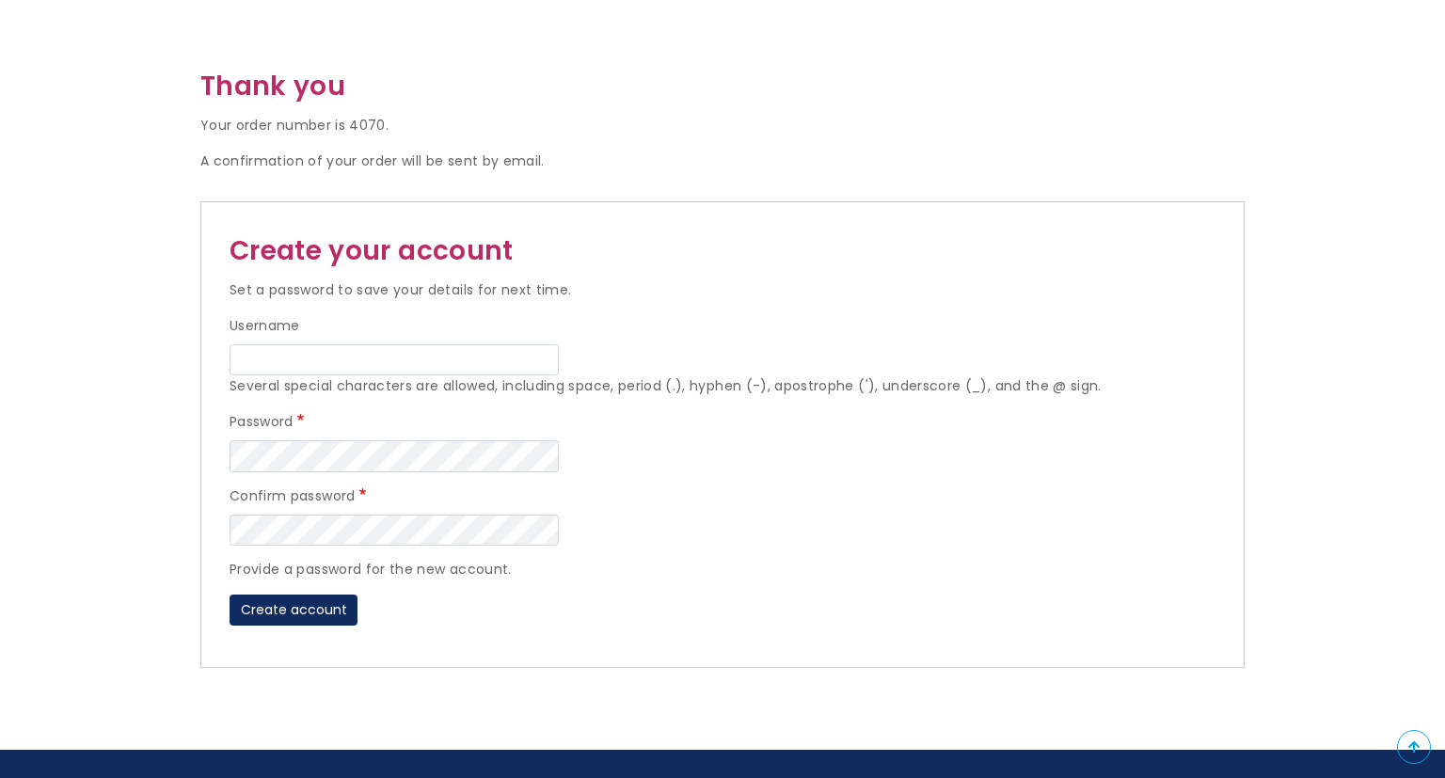
scroll to position [347, 0]
